Goal: Information Seeking & Learning: Learn about a topic

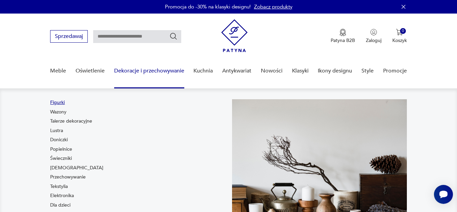
click at [56, 103] on link "Figurki" at bounding box center [57, 102] width 15 height 7
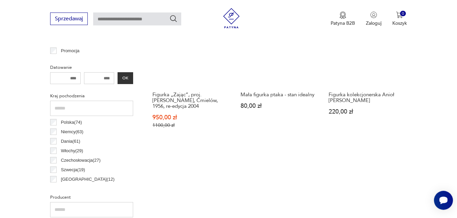
scroll to position [355, 0]
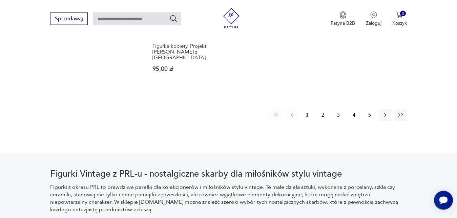
scroll to position [975, 0]
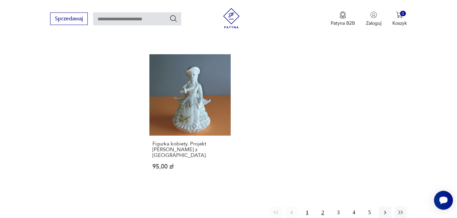
click at [321, 207] on button "2" at bounding box center [323, 213] width 12 height 12
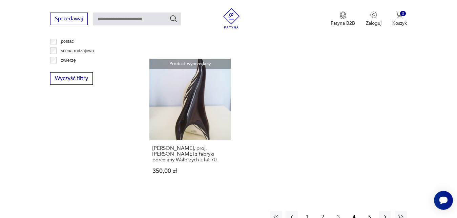
scroll to position [1040, 0]
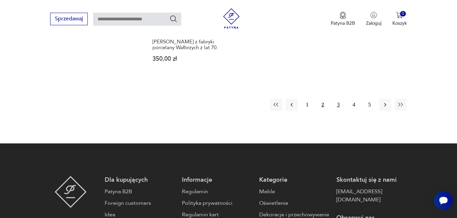
click at [338, 105] on button "3" at bounding box center [339, 105] width 12 height 12
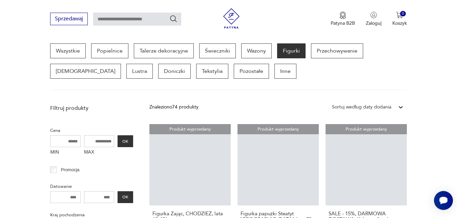
scroll to position [180, 0]
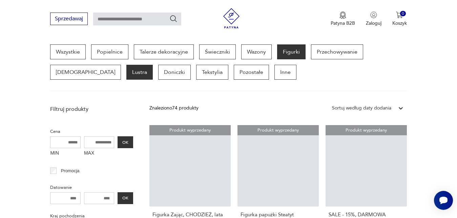
click at [126, 73] on p "Lustra" at bounding box center [139, 72] width 26 height 15
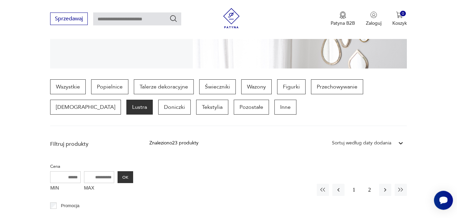
scroll to position [143, 0]
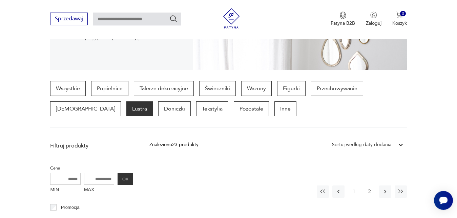
click at [126, 110] on p "Lustra" at bounding box center [139, 108] width 26 height 15
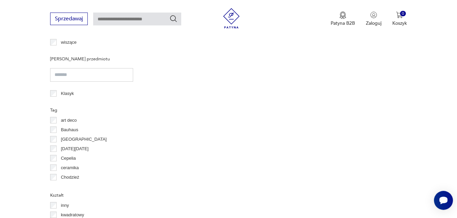
scroll to position [563, 0]
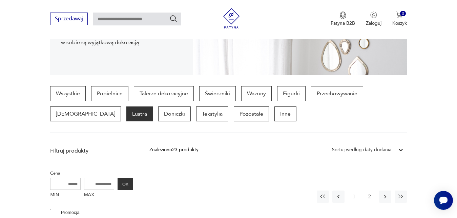
scroll to position [906, 0]
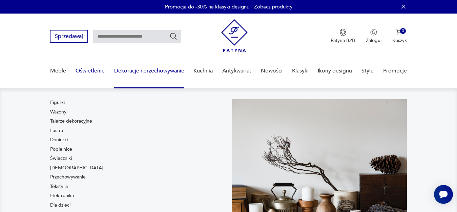
click at [87, 70] on link "Oświetlenie" at bounding box center [90, 71] width 29 height 26
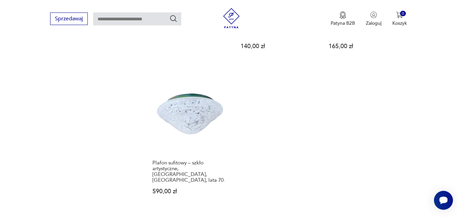
scroll to position [605, 0]
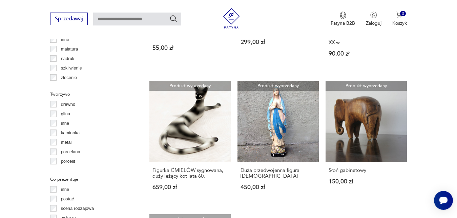
scroll to position [752, 0]
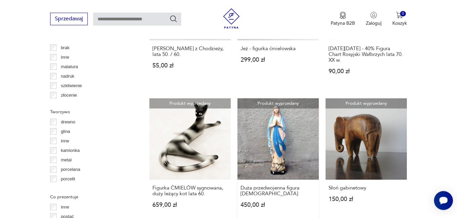
click at [267, 158] on link "Produkt wyprzedany Duża przedwojenna figura Matki Boskiej 450,00 zł" at bounding box center [278, 159] width 81 height 123
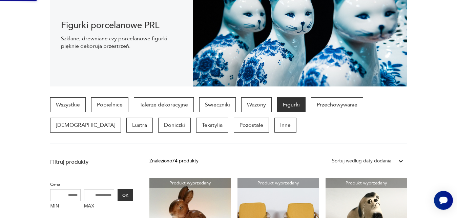
scroll to position [0, 0]
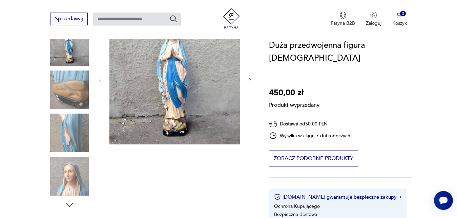
scroll to position [102, 0]
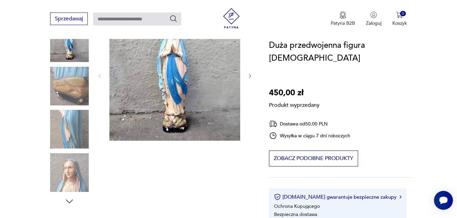
click at [68, 171] on div "Produkt wyprzedany Opis produktu Piękna duża przedwojenna figura Matki Boskiej …" at bounding box center [151, 208] width 203 height 397
click at [65, 88] on div "Produkt wyprzedany Opis produktu Piękna duża przedwojenna figura Matki Boskiej …" at bounding box center [151, 208] width 203 height 397
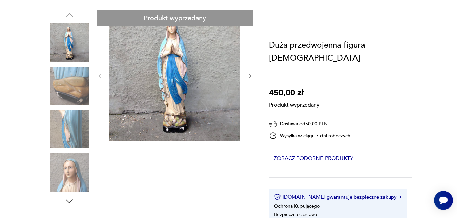
scroll to position [37, 0]
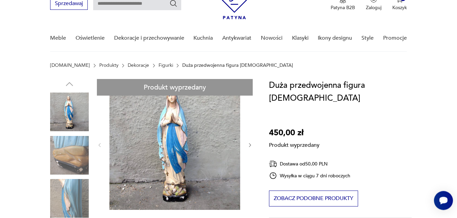
scroll to position [31, 0]
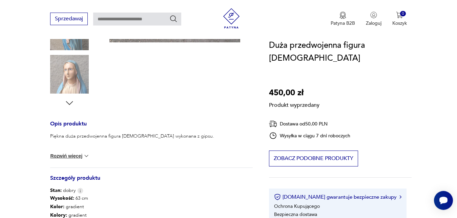
scroll to position [166, 0]
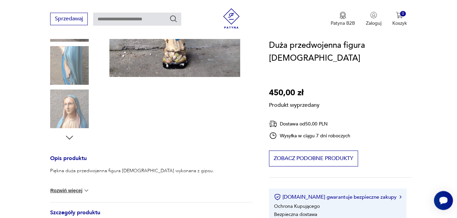
click at [79, 112] on div "Produkt wyprzedany Opis produktu Piękna duża przedwojenna figura Matki Boskiej …" at bounding box center [151, 144] width 203 height 397
click at [68, 138] on div "Produkt wyprzedany Opis produktu Piękna duża przedwojenna figura Matki Boskiej …" at bounding box center [151, 144] width 203 height 397
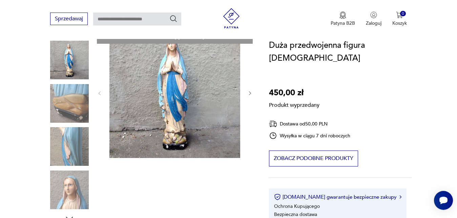
scroll to position [65, 0]
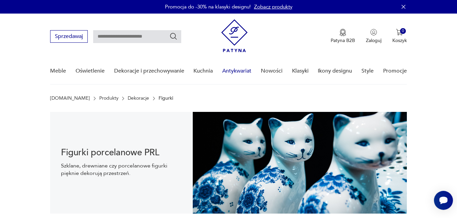
click at [239, 72] on link "Antykwariat" at bounding box center [236, 71] width 29 height 26
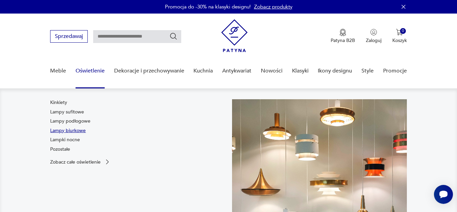
click at [74, 131] on link "Lampy biurkowe" at bounding box center [68, 131] width 36 height 7
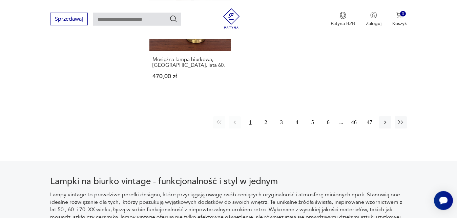
scroll to position [1024, 0]
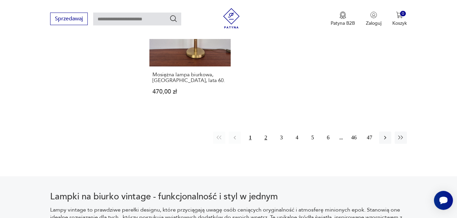
click at [268, 132] on button "2" at bounding box center [266, 138] width 12 height 12
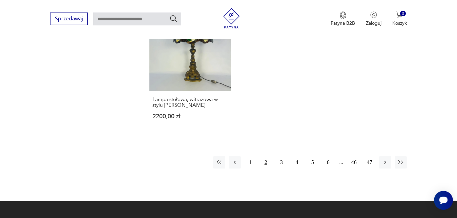
scroll to position [1001, 0]
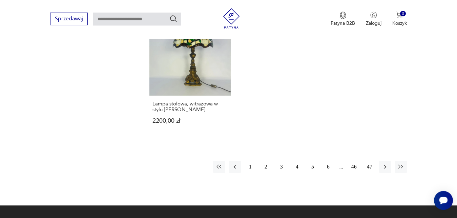
click at [283, 161] on button "3" at bounding box center [282, 167] width 12 height 12
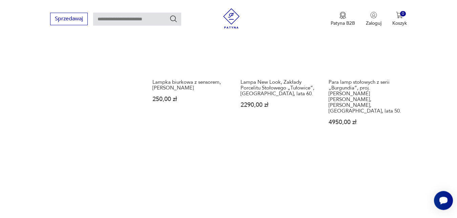
scroll to position [907, 0]
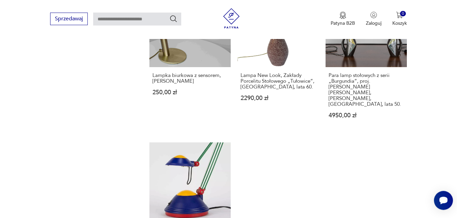
drag, startPoint x: 362, startPoint y: 136, endPoint x: 367, endPoint y: 131, distance: 7.5
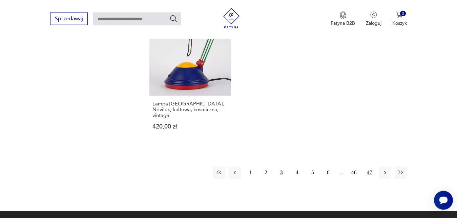
scroll to position [1022, 0]
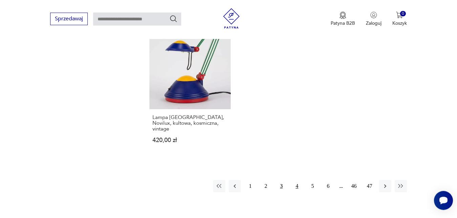
click at [296, 180] on button "4" at bounding box center [297, 186] width 12 height 12
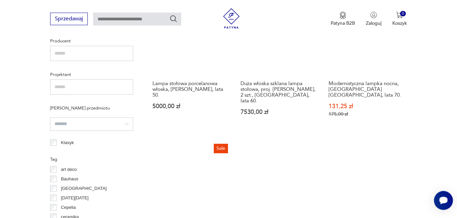
scroll to position [495, 0]
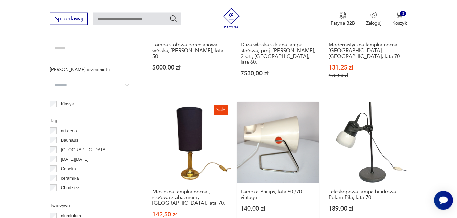
drag, startPoint x: 313, startPoint y: 85, endPoint x: 305, endPoint y: 103, distance: 19.9
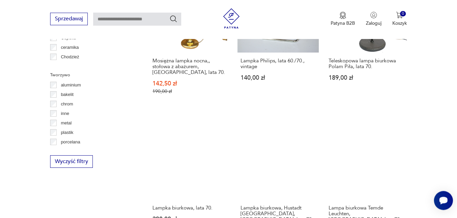
scroll to position [671, 0]
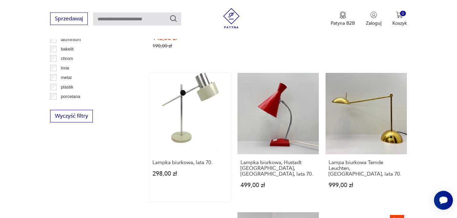
drag, startPoint x: 291, startPoint y: 113, endPoint x: 226, endPoint y: 117, distance: 64.9
drag, startPoint x: 84, startPoint y: 168, endPoint x: 85, endPoint y: 164, distance: 4.1
click at [84, 168] on div "Filtruj produkty Cena MIN MAX OK Promocja Datowanie OK Kraj pochodzenia [DEMOGR…" at bounding box center [91, 72] width 83 height 916
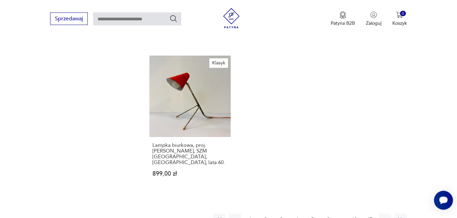
scroll to position [998, 0]
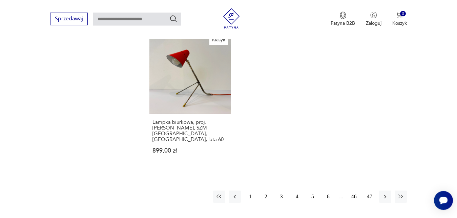
click at [312, 191] on button "5" at bounding box center [313, 197] width 12 height 12
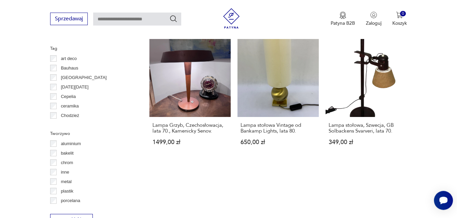
scroll to position [594, 0]
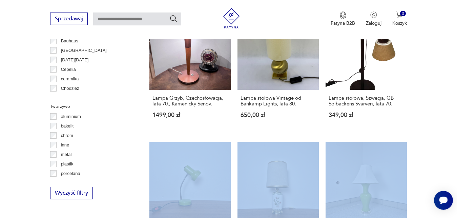
drag, startPoint x: 450, startPoint y: 118, endPoint x: 446, endPoint y: 131, distance: 14.1
click at [446, 131] on section "Filtruj produkty Cena MIN MAX OK Promocja Datowanie OK Kraj pochodzenia [GEOGRA…" at bounding box center [228, 163] width 457 height 950
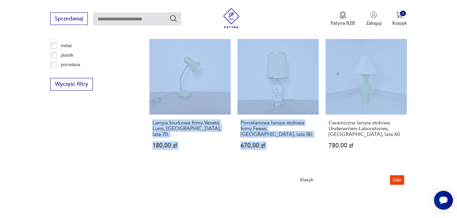
scroll to position [708, 0]
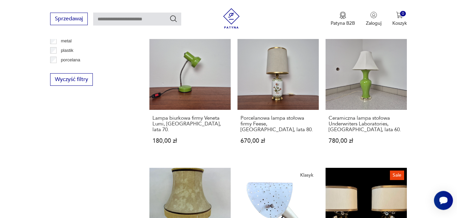
drag, startPoint x: 97, startPoint y: 125, endPoint x: 84, endPoint y: 111, distance: 18.8
click at [96, 122] on div "Filtruj produkty Cena MIN MAX OK Promocja Datowanie OK Kraj pochodzenia [DEMOGR…" at bounding box center [91, 34] width 83 height 914
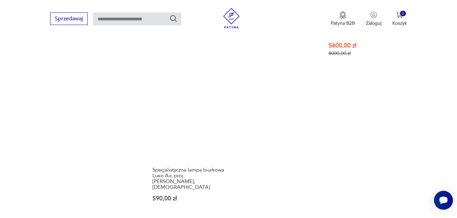
scroll to position [955, 0]
